Goal: Entertainment & Leisure: Consume media (video, audio)

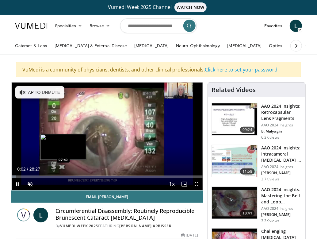
click at [63, 173] on div "Loaded : 2.32% 00:03 07:40" at bounding box center [107, 175] width 191 height 6
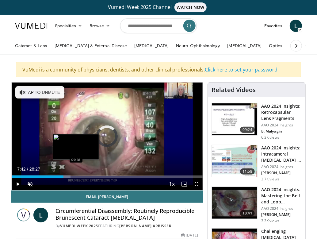
click at [76, 174] on div "Loaded : 30.79% 07:42 09:35" at bounding box center [107, 175] width 191 height 6
